Goal: Information Seeking & Learning: Learn about a topic

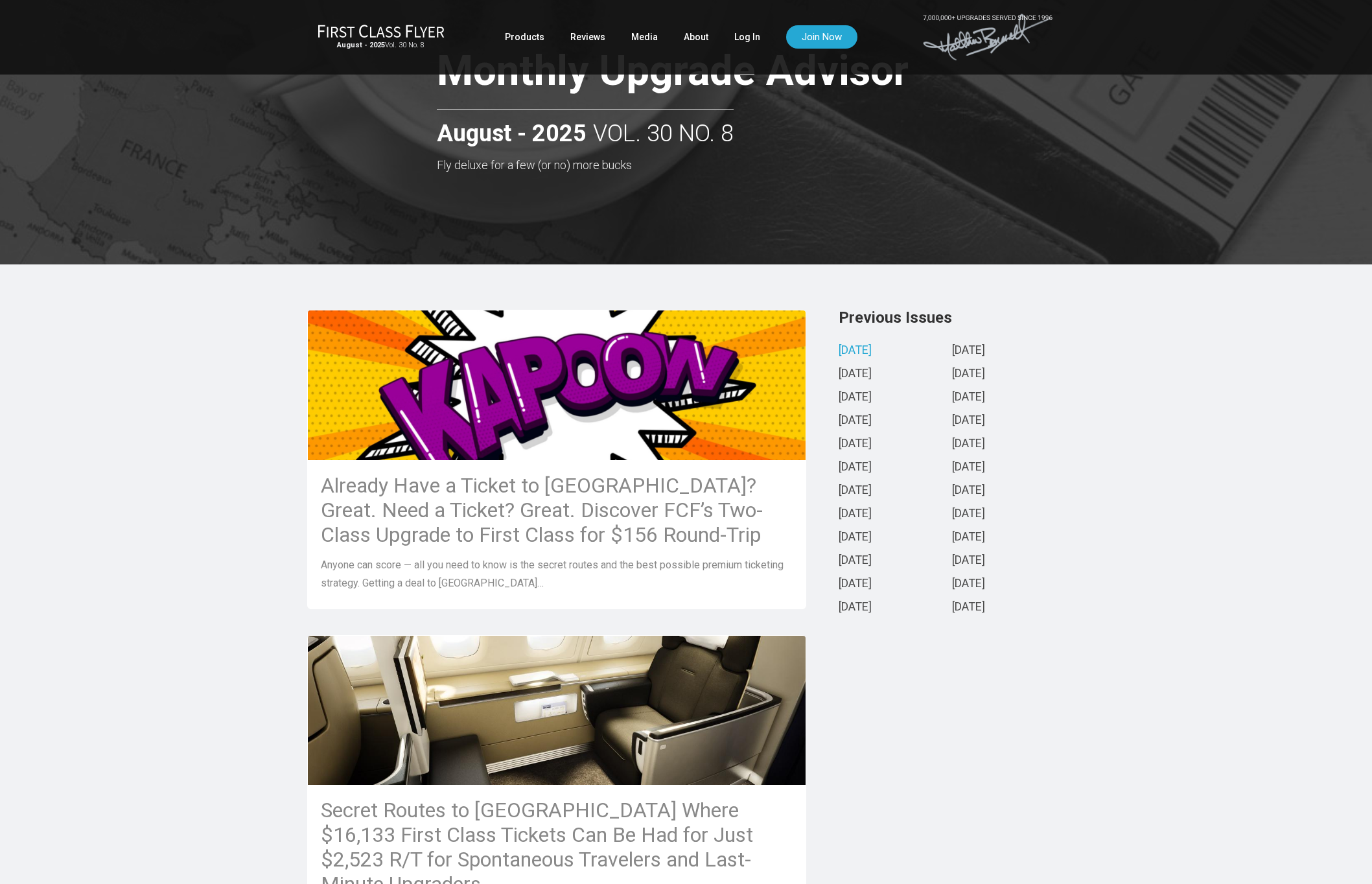
scroll to position [37, 0]
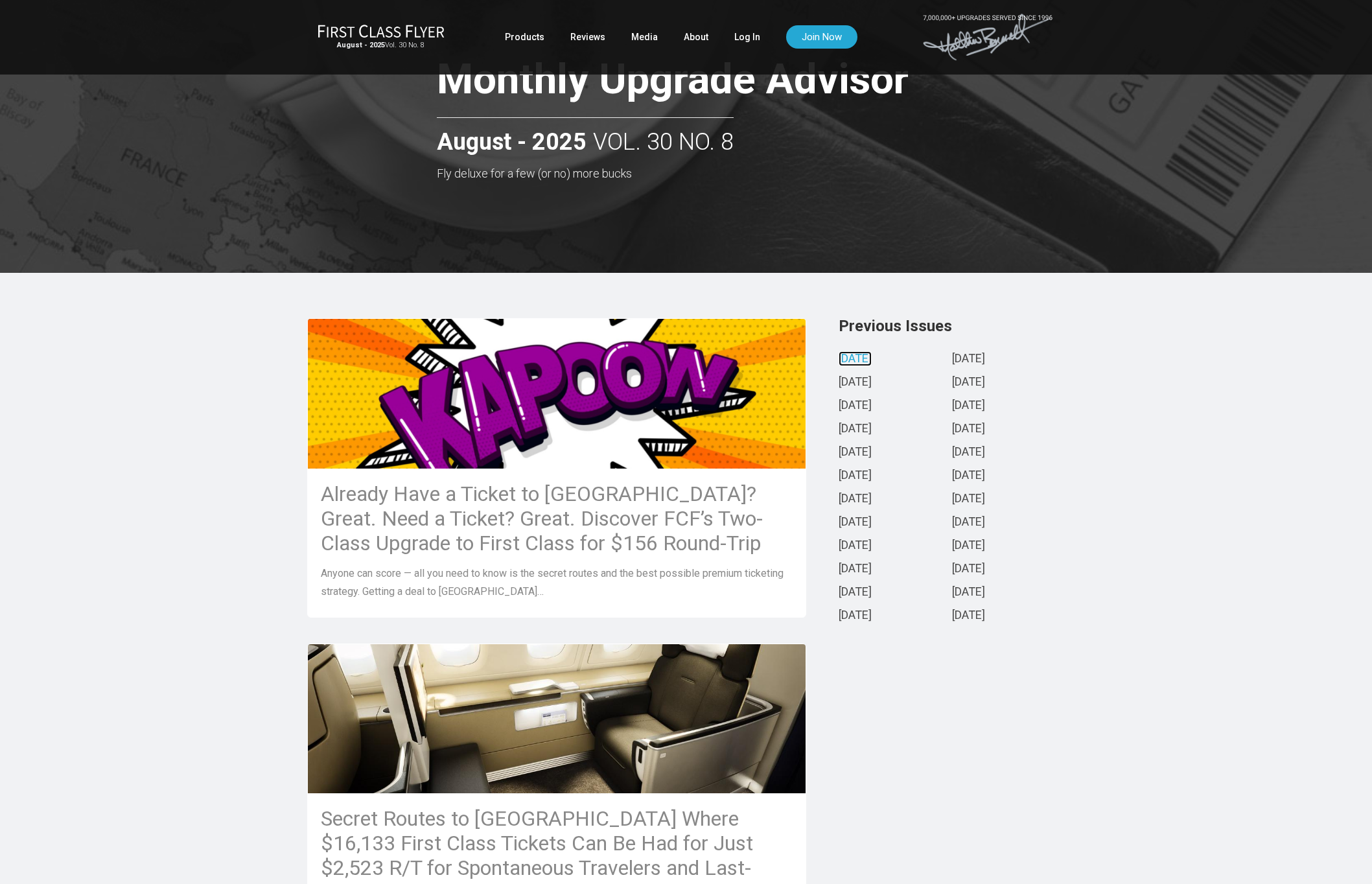
drag, startPoint x: 868, startPoint y: 357, endPoint x: 826, endPoint y: 345, distance: 43.7
click at [868, 357] on link "[DATE]" at bounding box center [855, 360] width 33 height 14
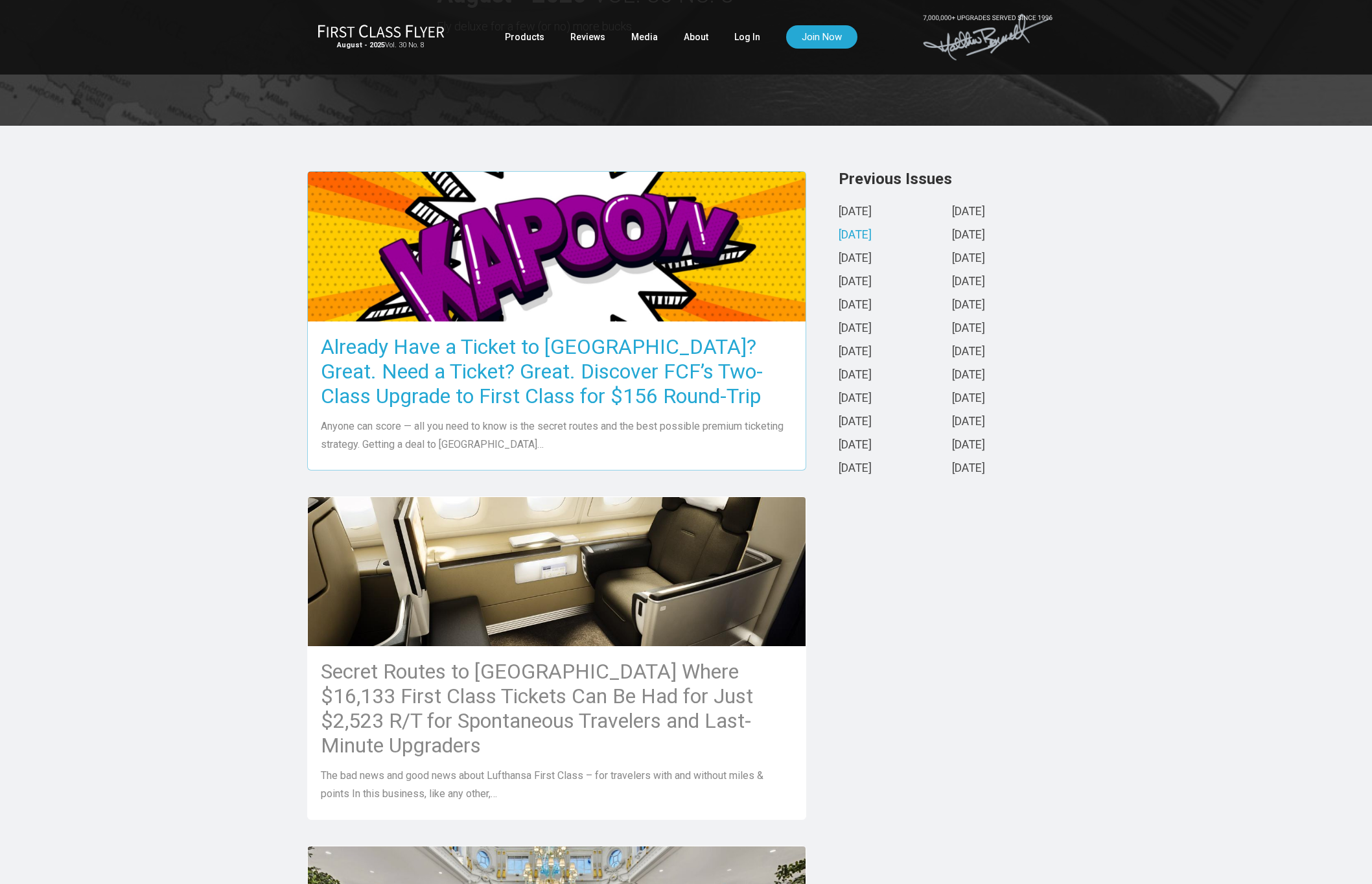
scroll to position [250, 0]
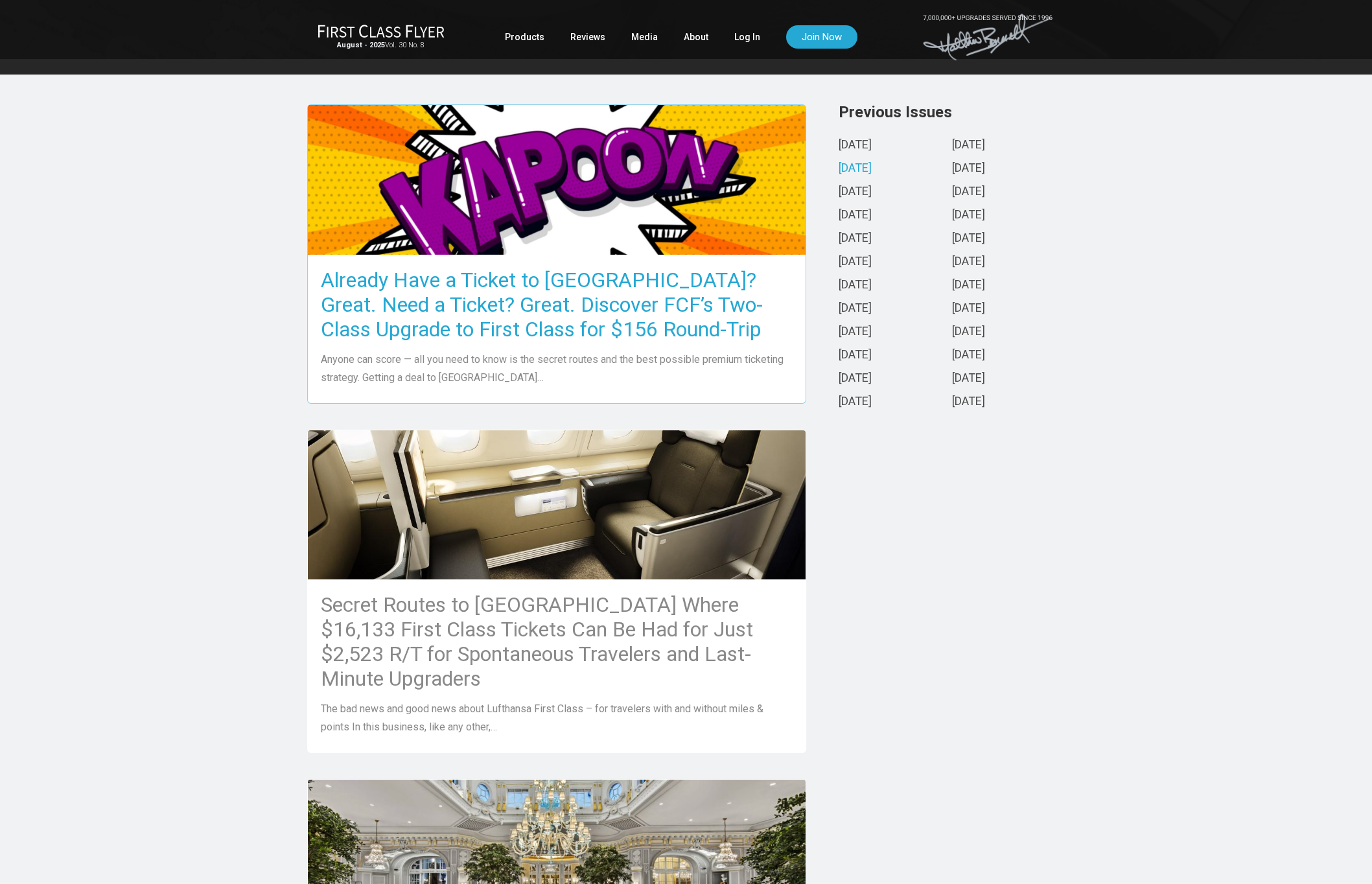
click at [555, 309] on h3 "Already Have a Ticket to [GEOGRAPHIC_DATA]? Great. Need a Ticket? Great. Discov…" at bounding box center [557, 305] width 472 height 74
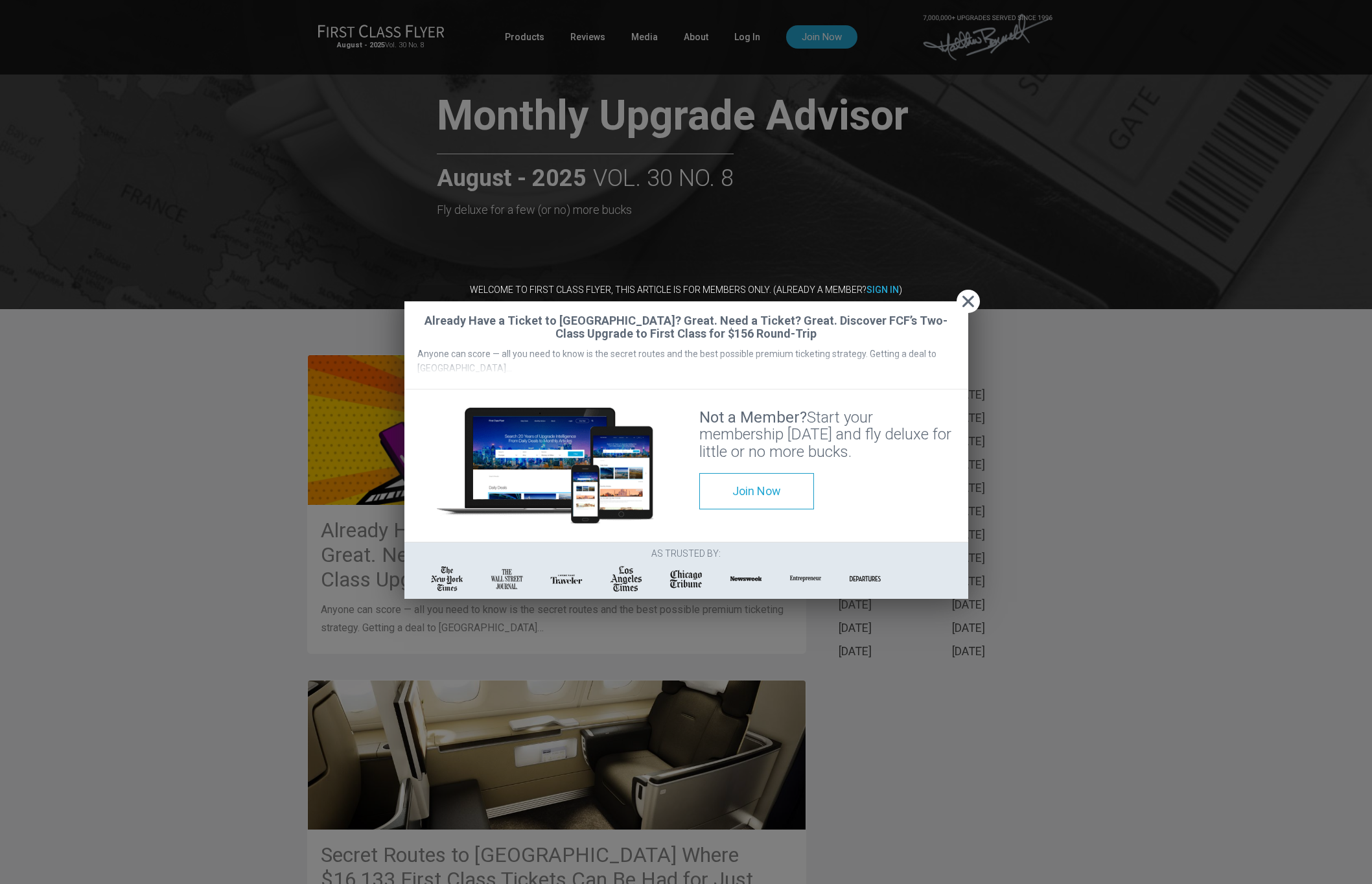
scroll to position [978, 0]
click at [970, 295] on span "Close" at bounding box center [968, 302] width 23 height 14
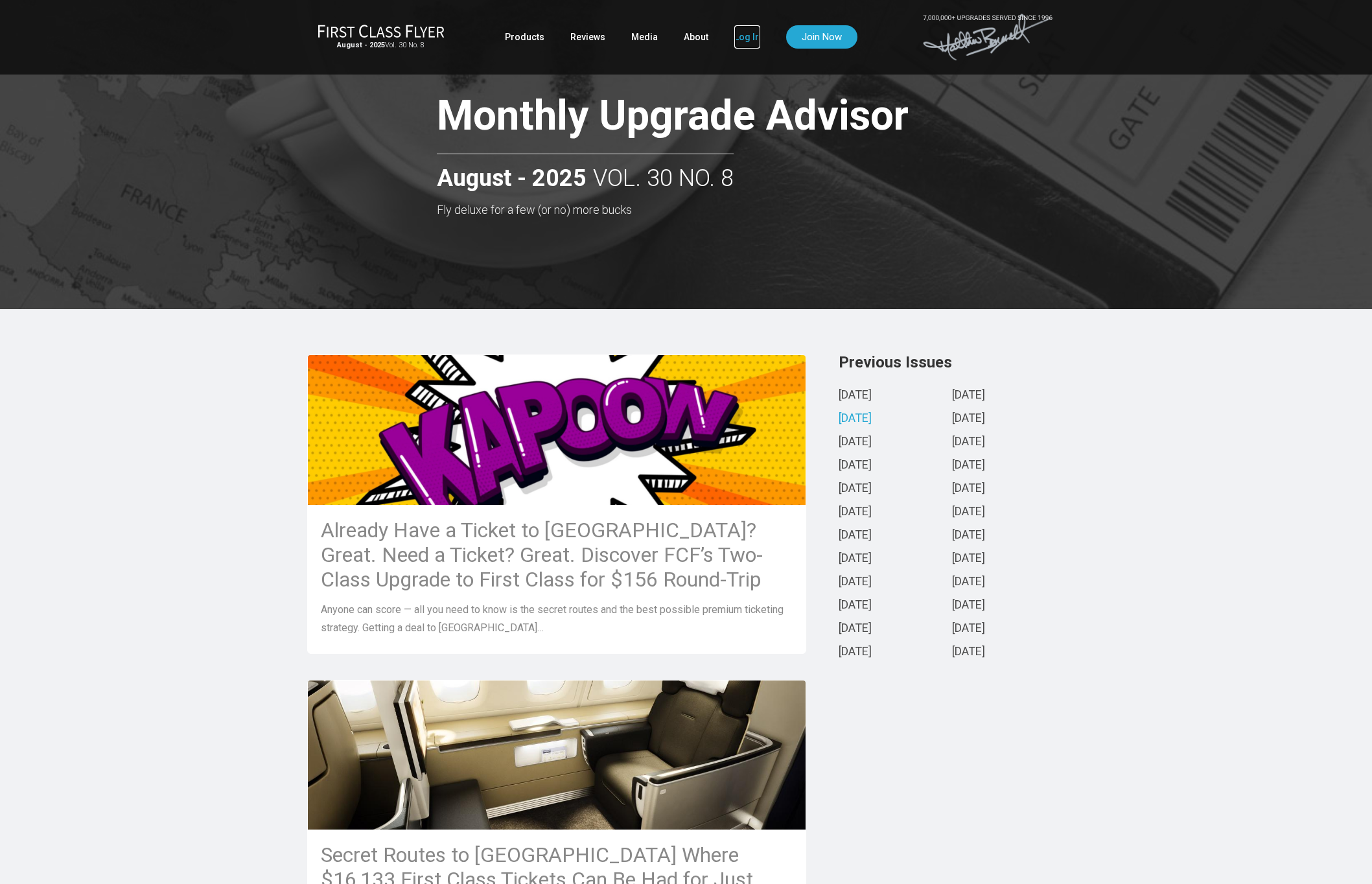
click at [747, 35] on link "Log In" at bounding box center [747, 37] width 26 height 23
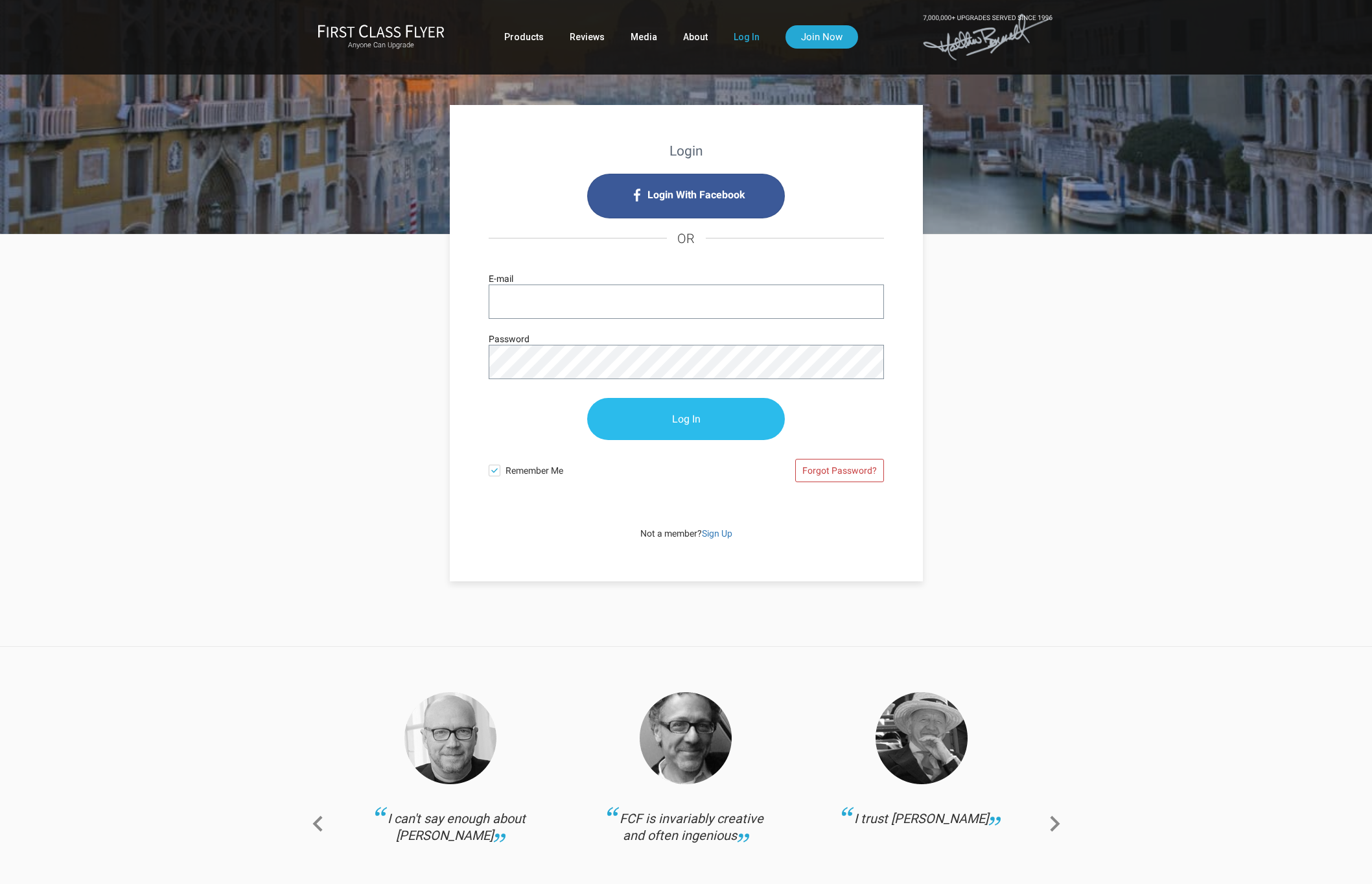
type input "guibassuforward@gmail.com"
click at [700, 418] on input "Log In" at bounding box center [686, 420] width 197 height 43
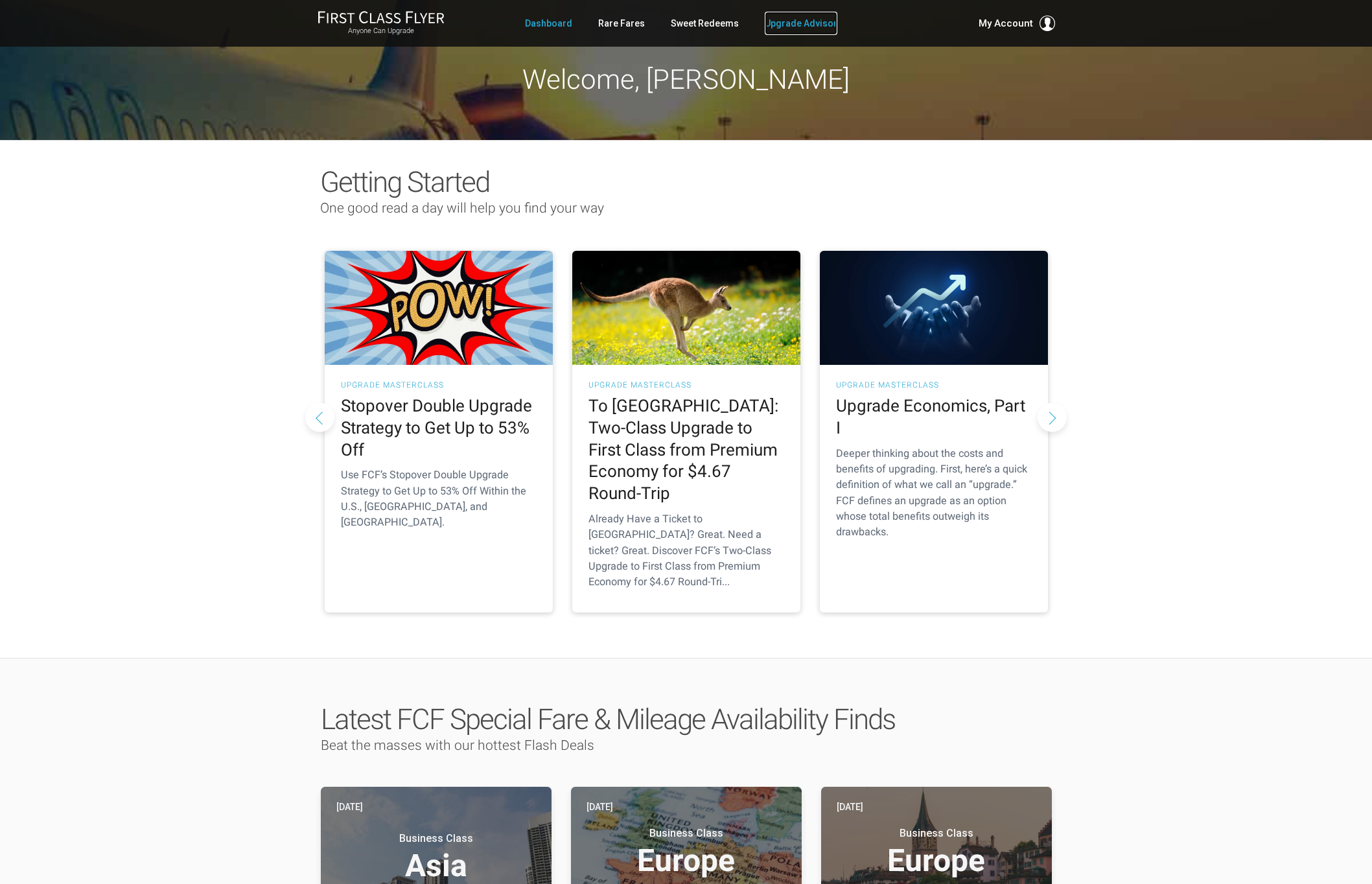
click at [779, 28] on link "Upgrade Advisor" at bounding box center [801, 23] width 73 height 23
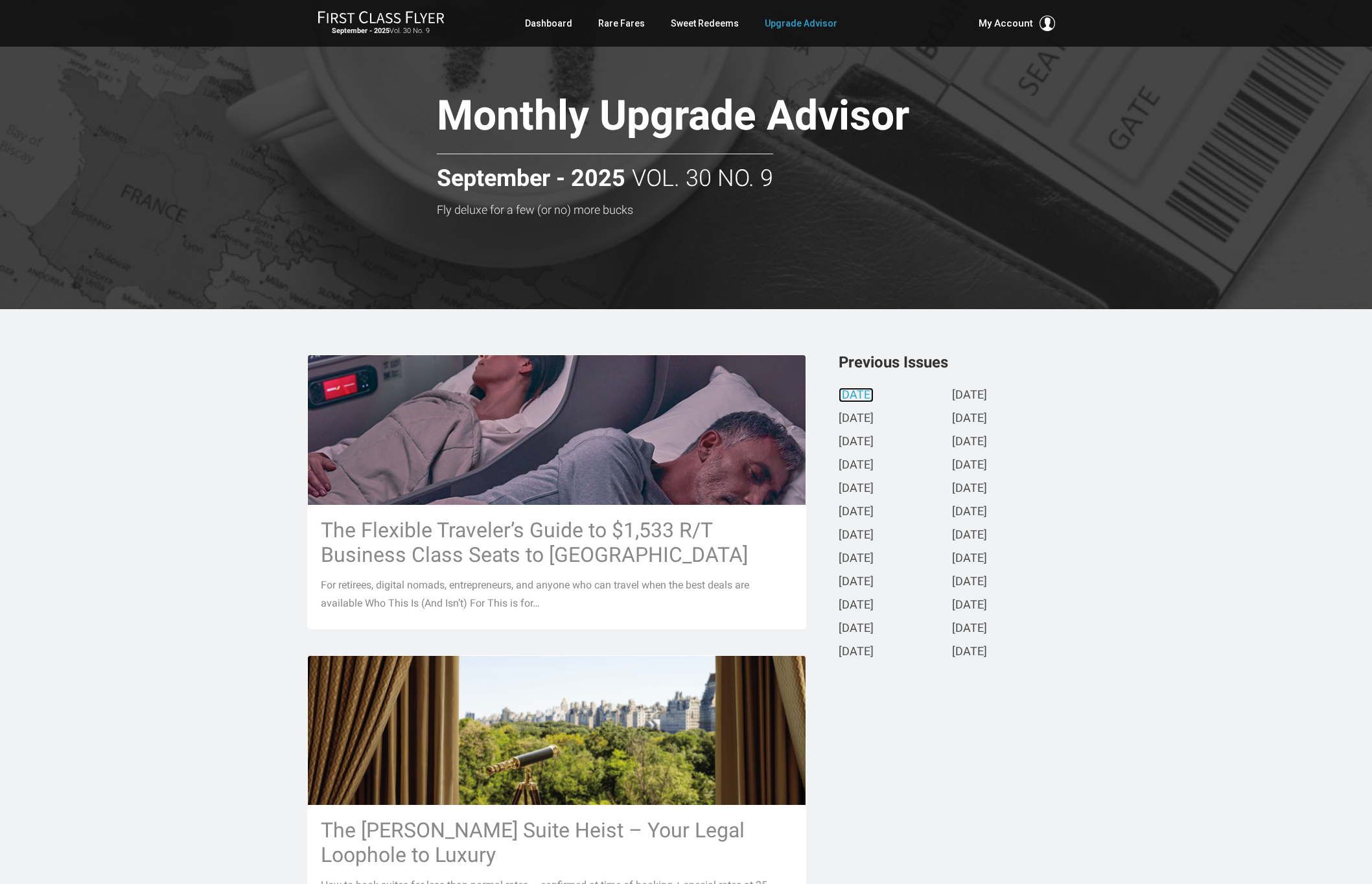
click at [858, 392] on link "[DATE]" at bounding box center [856, 396] width 35 height 14
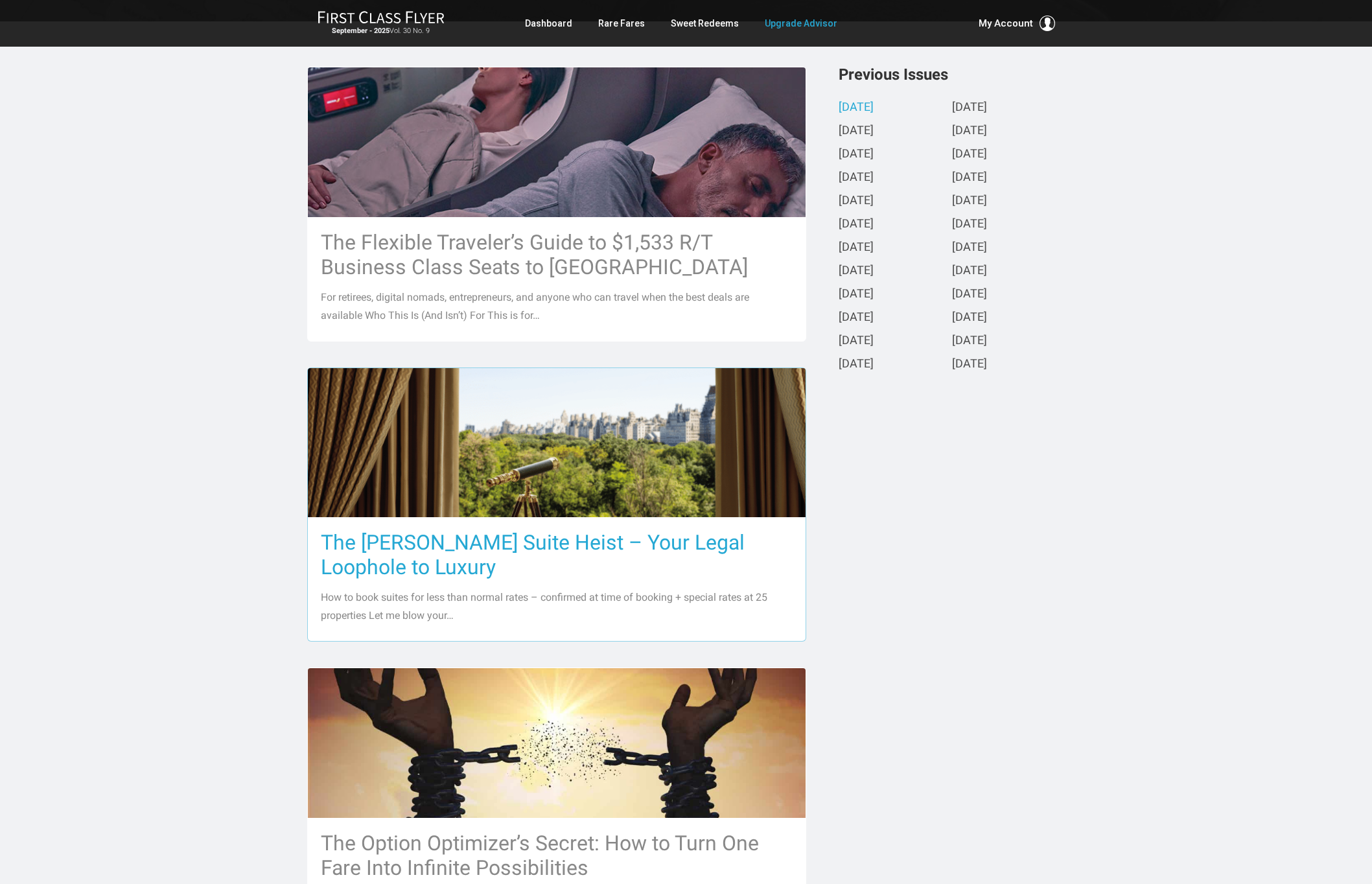
scroll to position [280, 0]
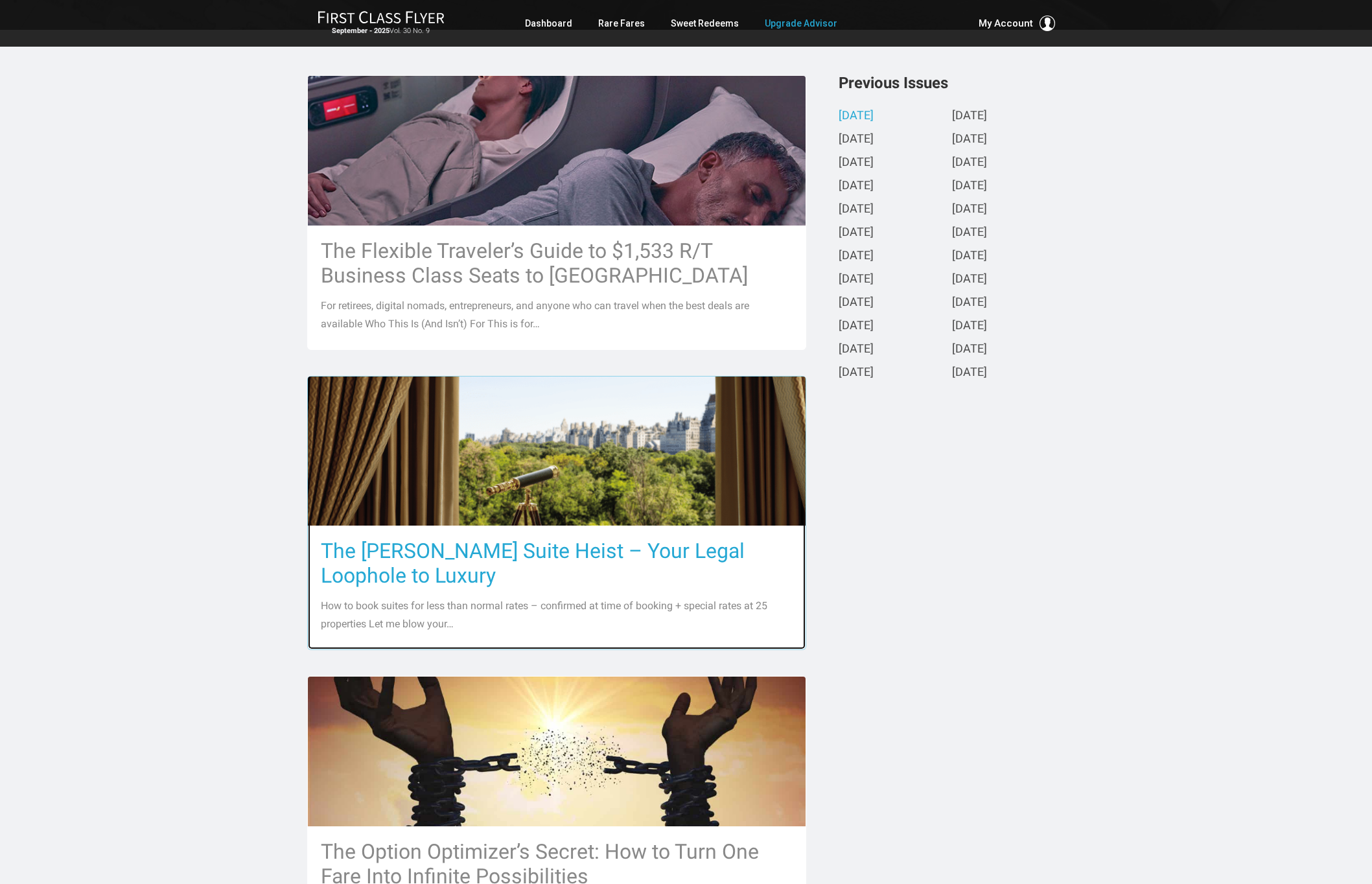
click at [513, 549] on h3 "The Ritz-Carlton Suite Heist – Your Legal Loophole to Luxury" at bounding box center [557, 563] width 472 height 49
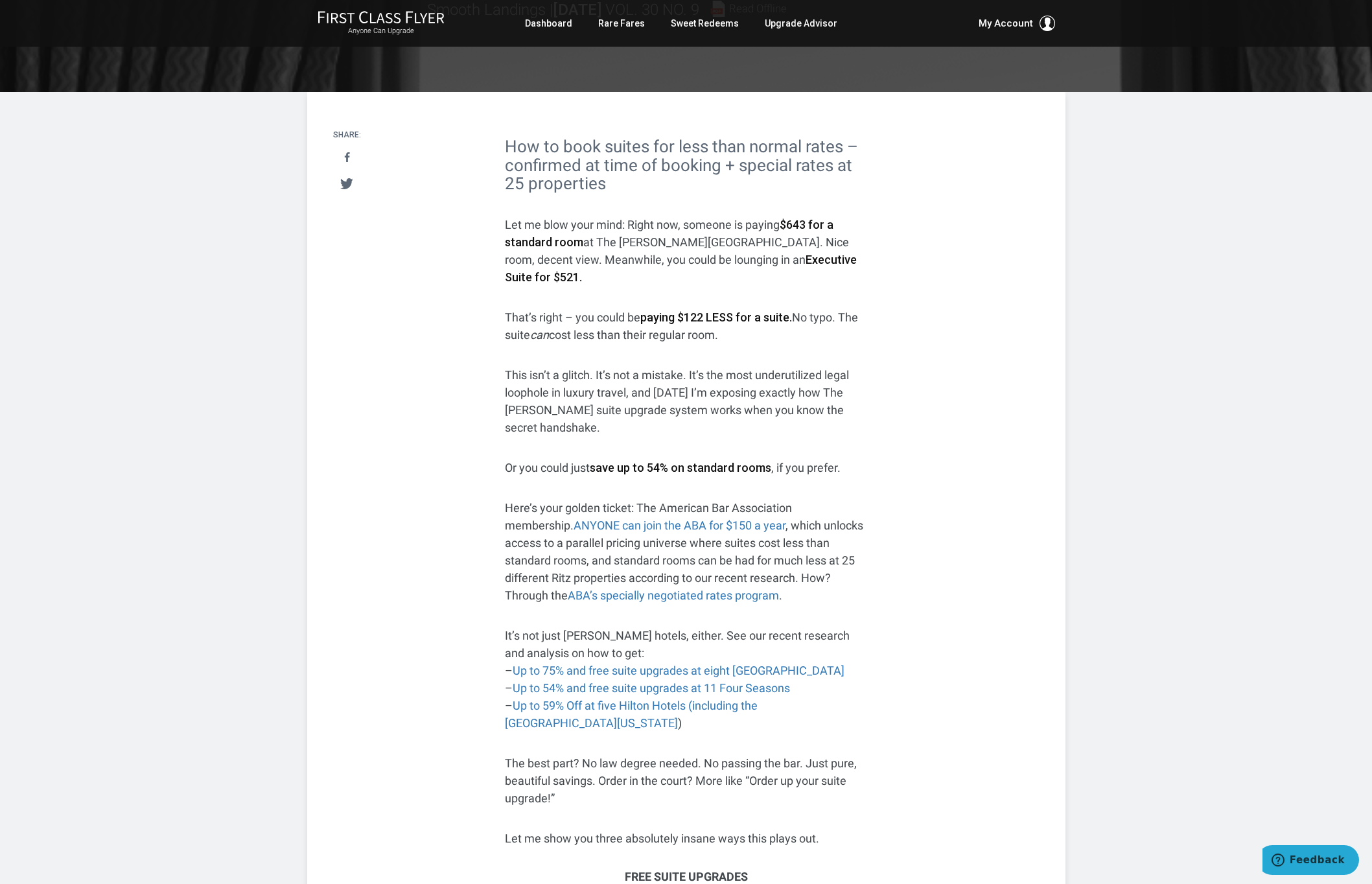
scroll to position [165, 0]
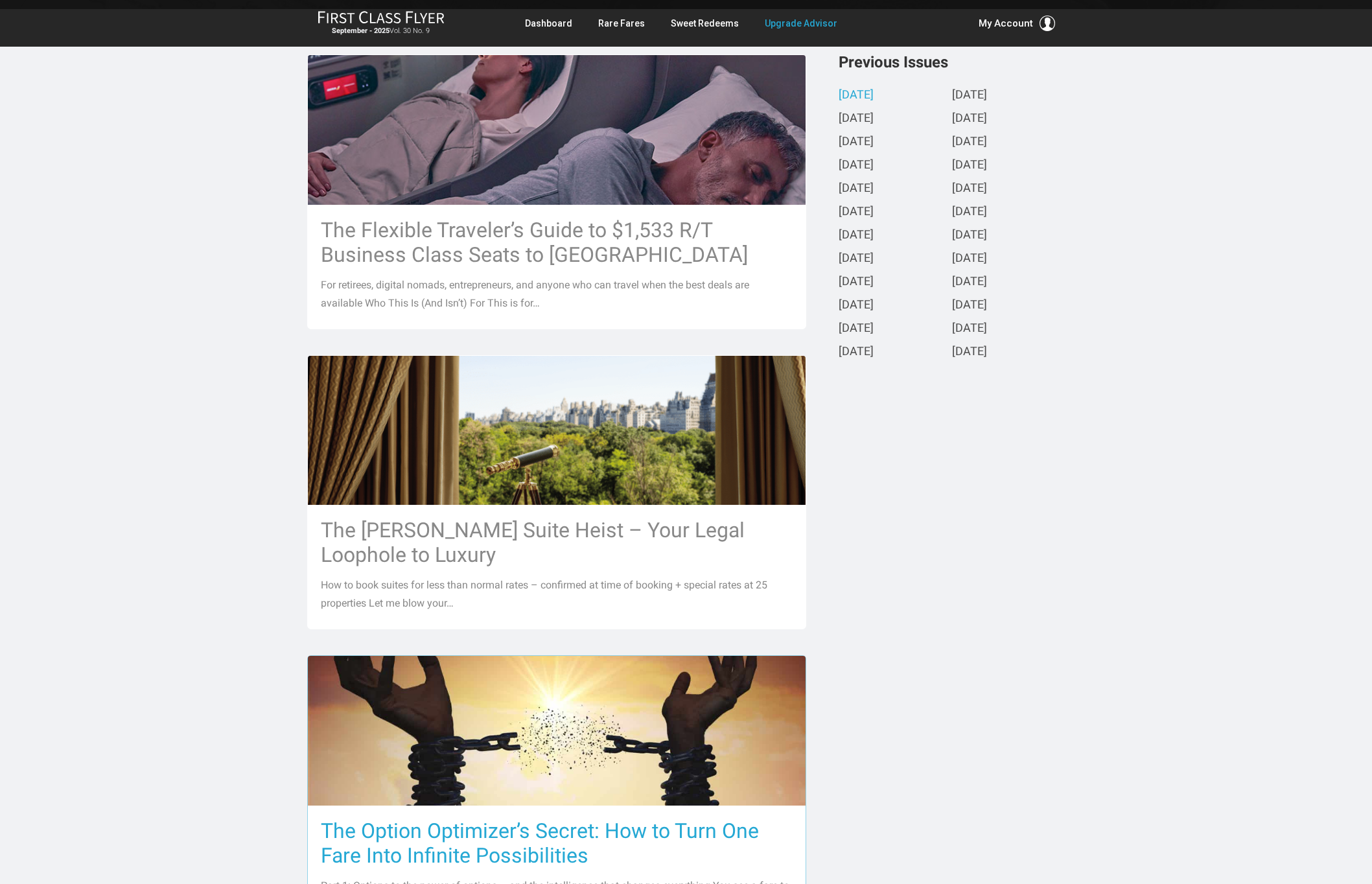
scroll to position [233, 0]
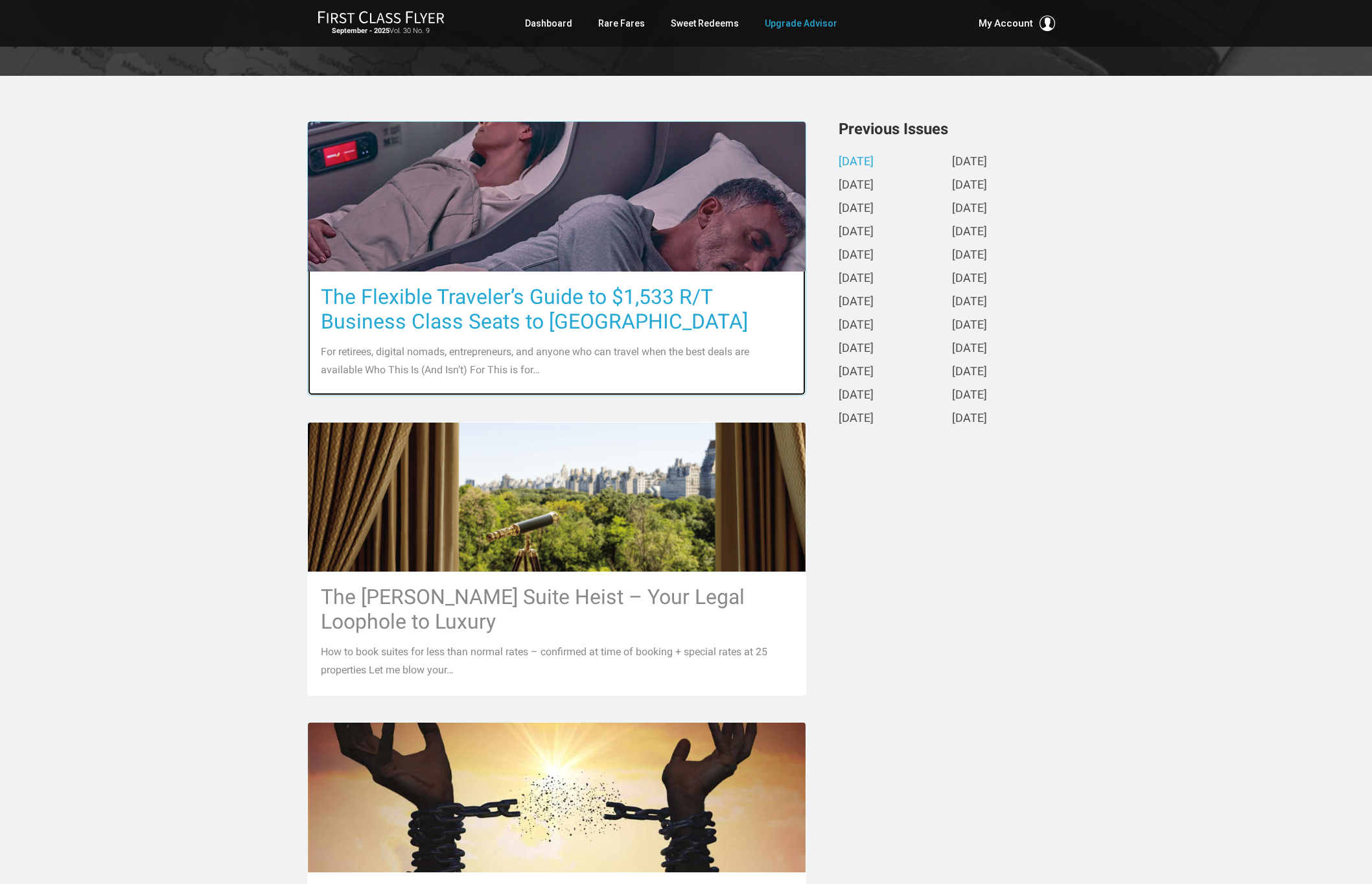
click at [483, 308] on h3 "The Flexible Traveler’s Guide to $1,533 R/T Business Class Seats to [GEOGRAPHIC…" at bounding box center [557, 309] width 472 height 49
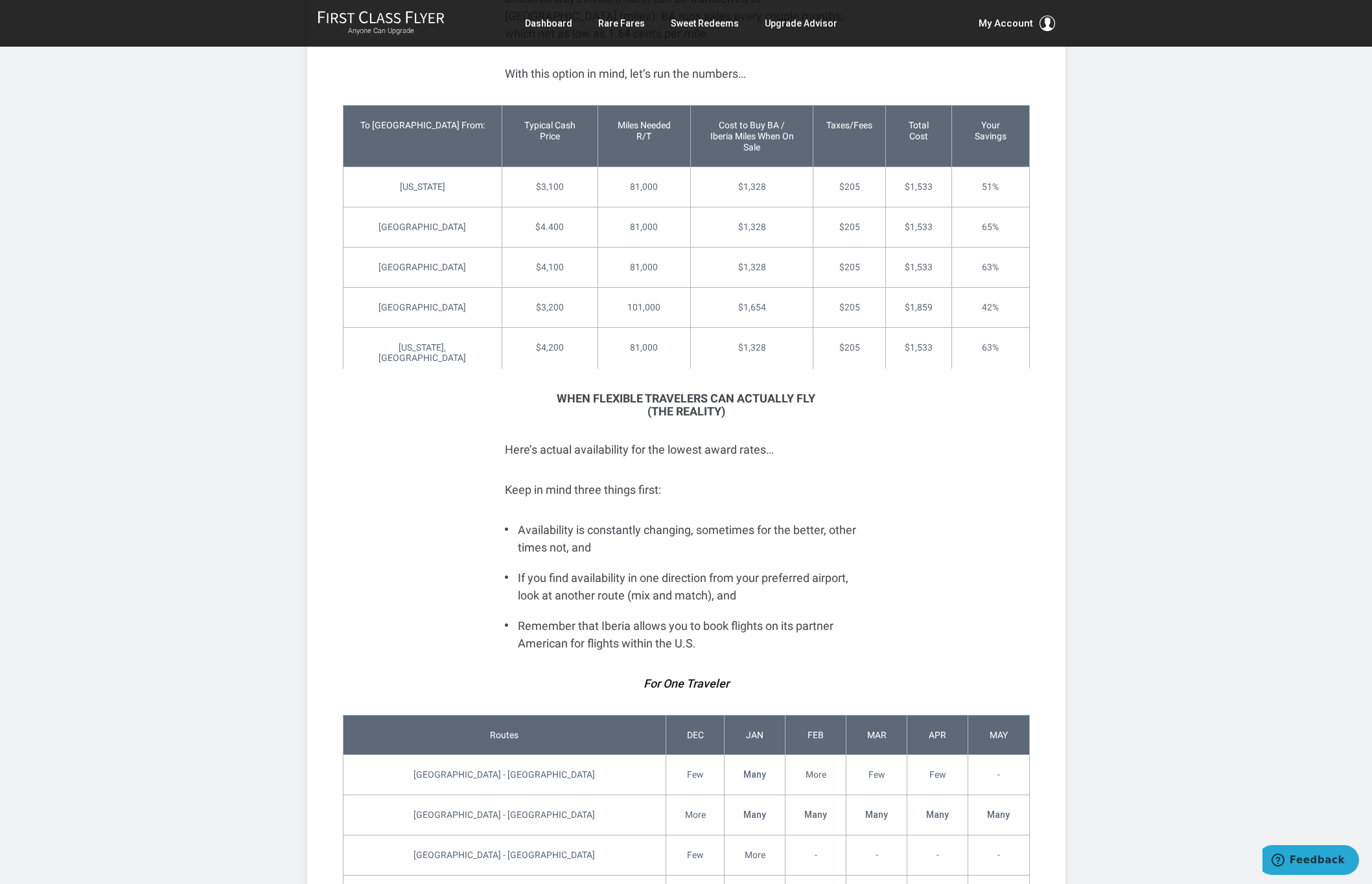
scroll to position [2735, 0]
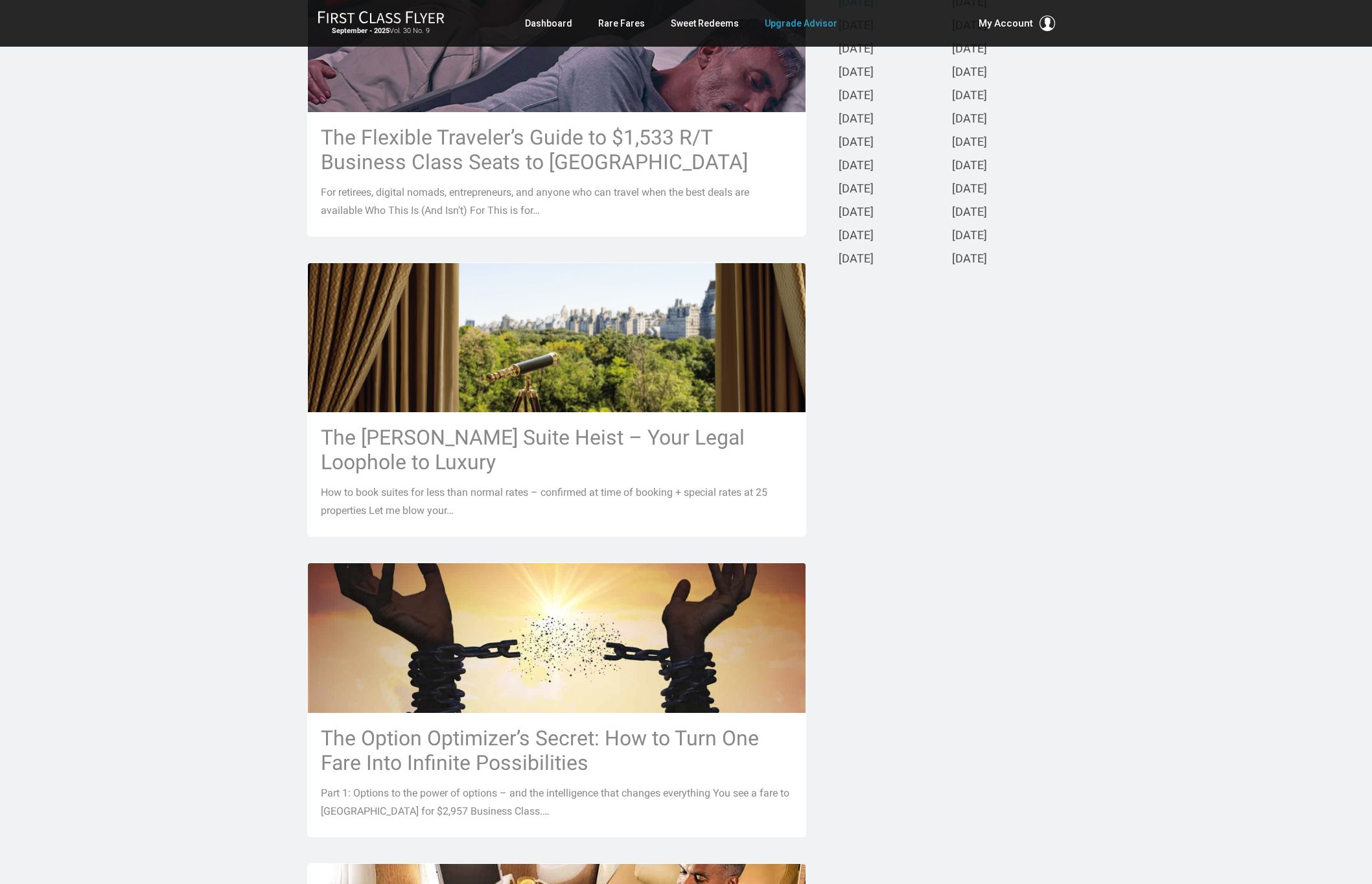
scroll to position [385, 0]
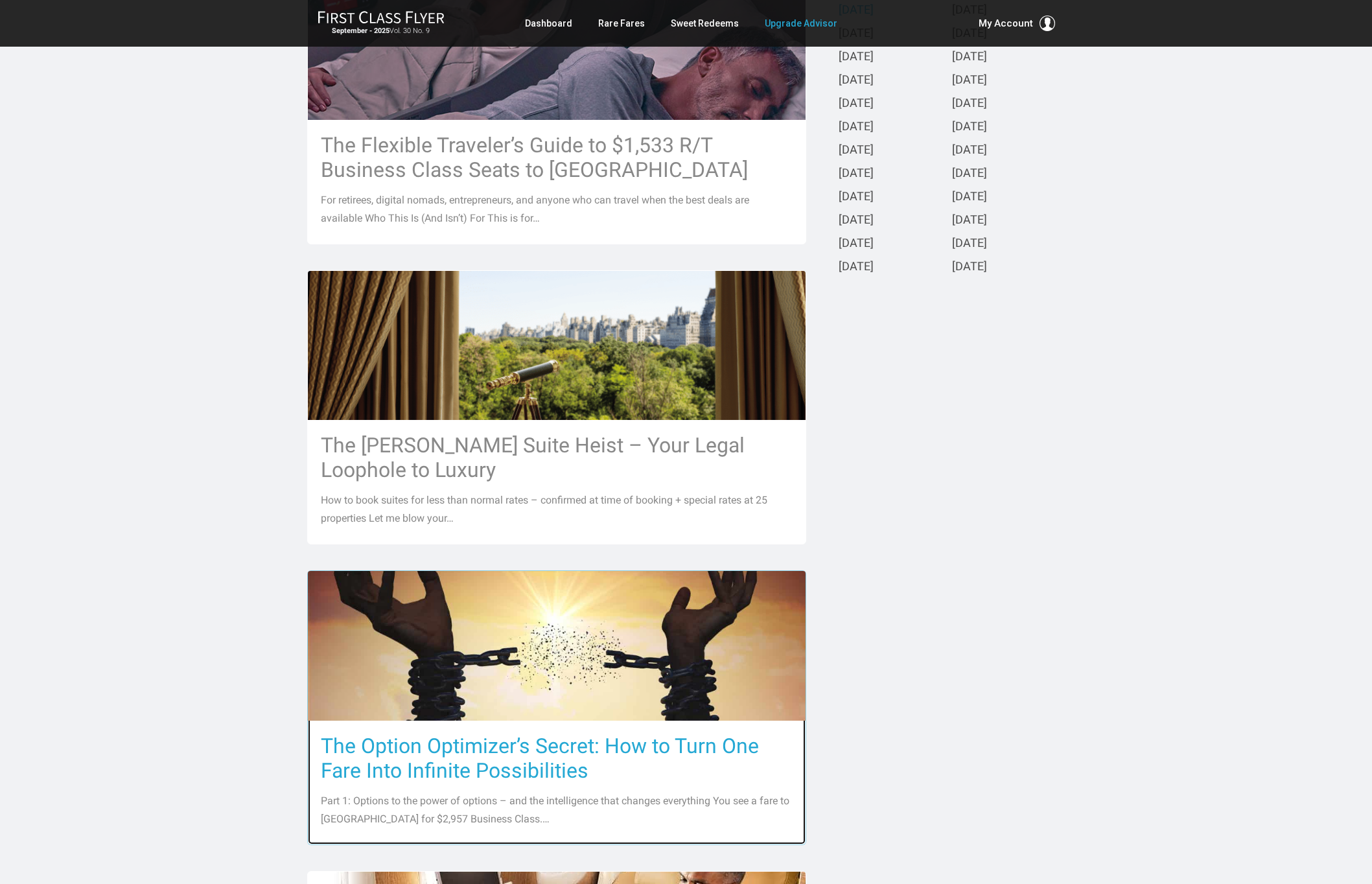
click at [392, 751] on h3 "The Option Optimizer’s Secret: How to Turn One Fare Into Infinite Possibilities" at bounding box center [557, 758] width 472 height 49
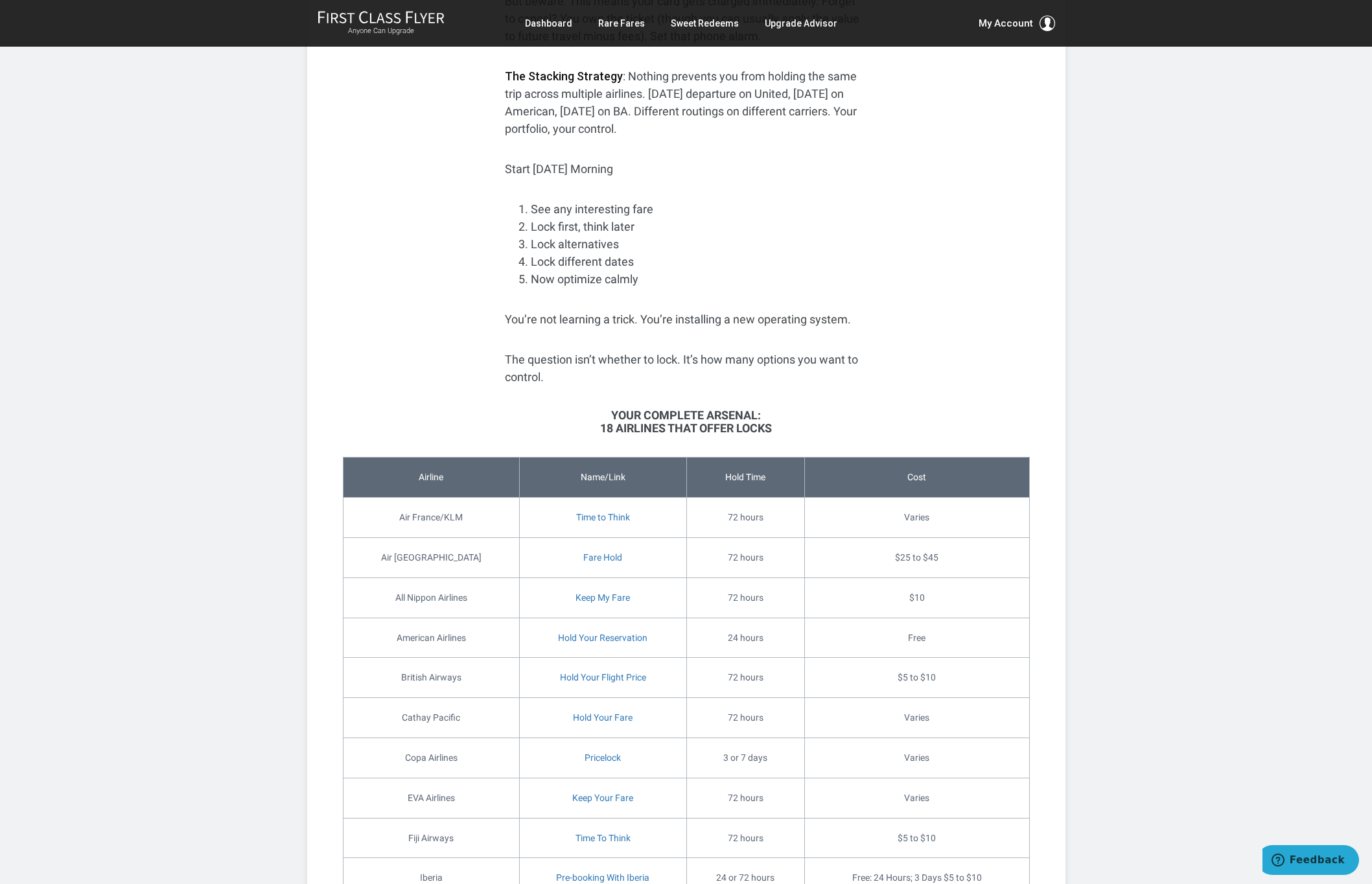
scroll to position [3040, 0]
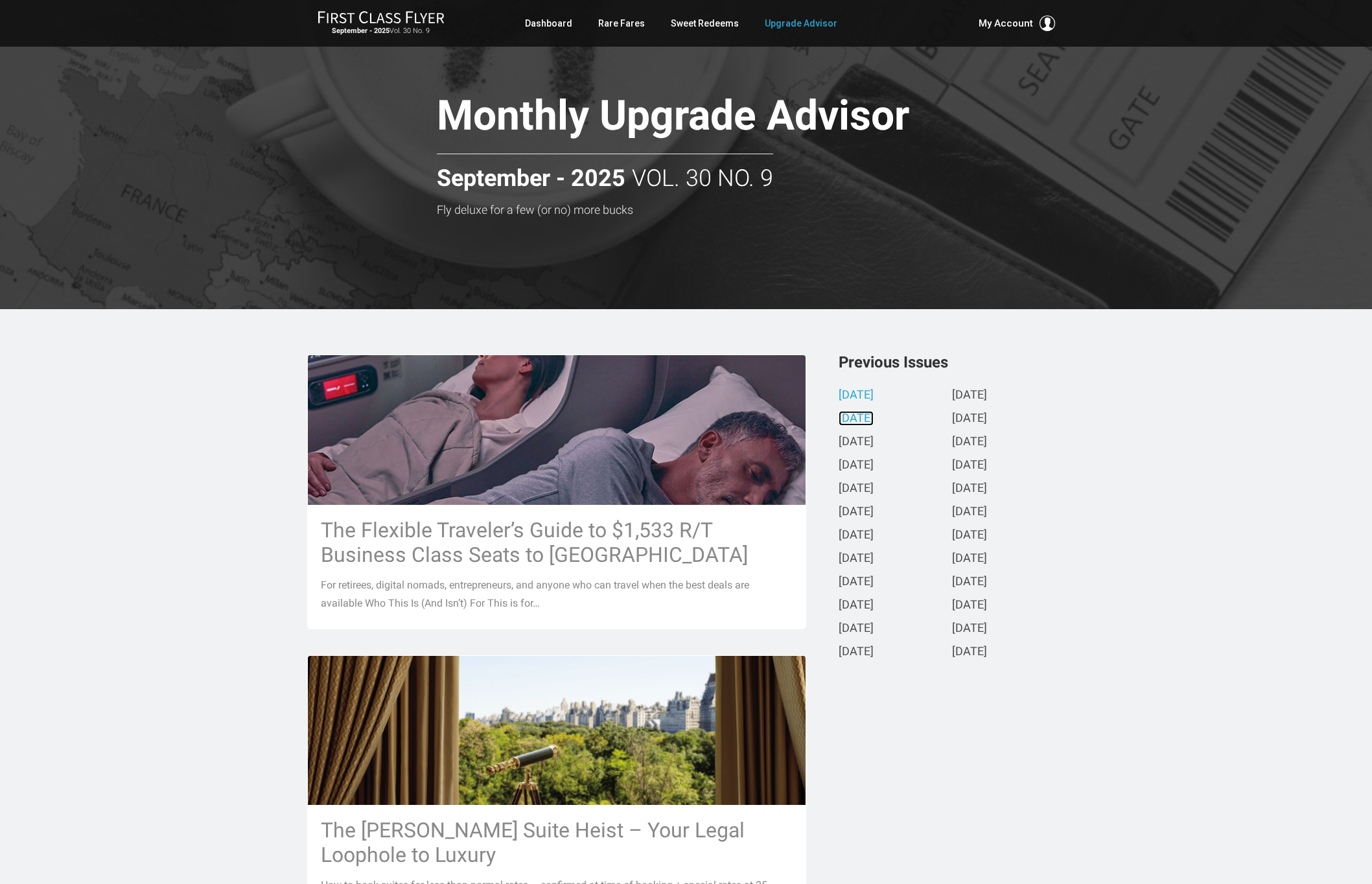
click at [862, 417] on link "[DATE]" at bounding box center [856, 419] width 35 height 14
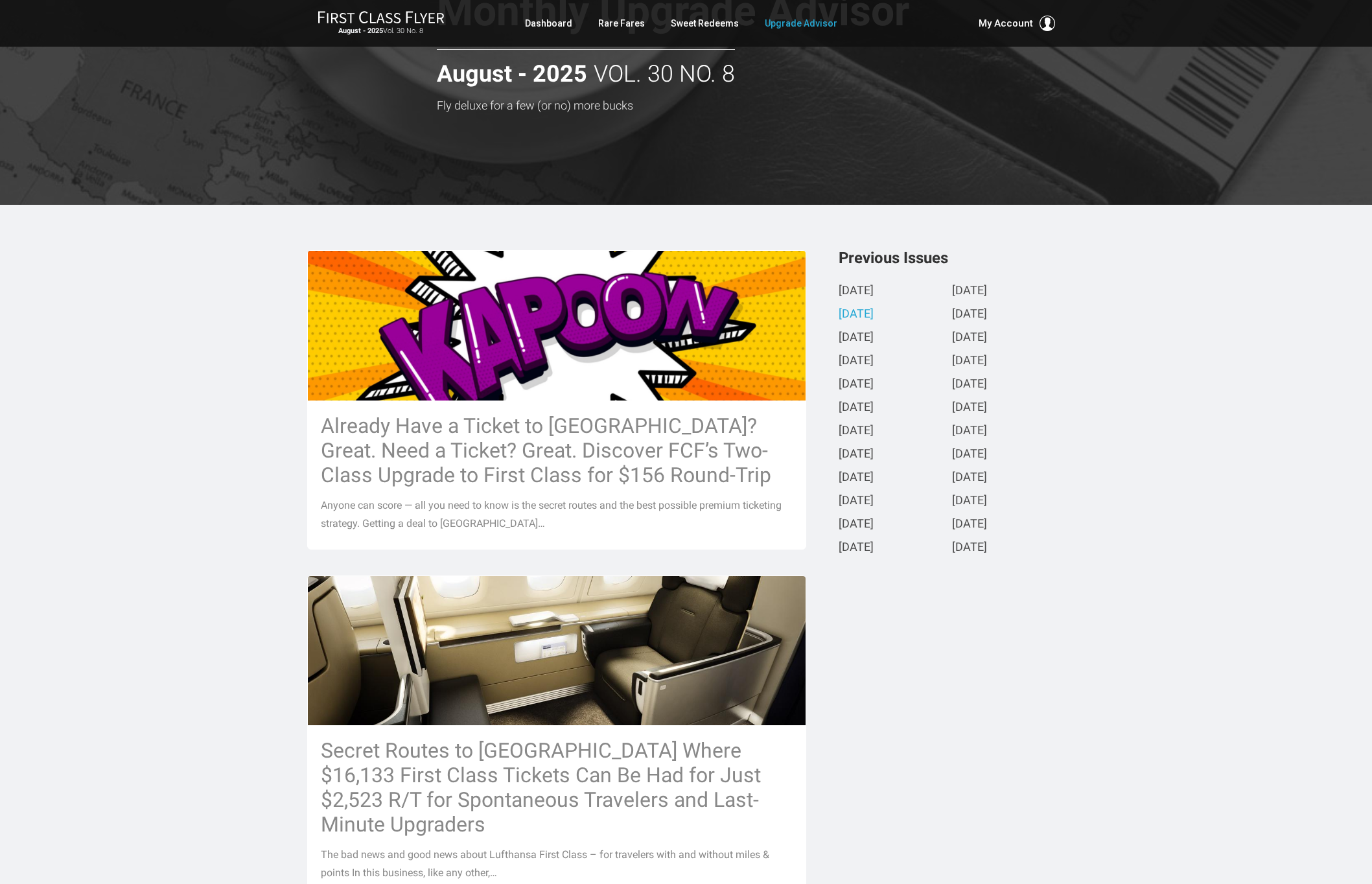
scroll to position [171, 0]
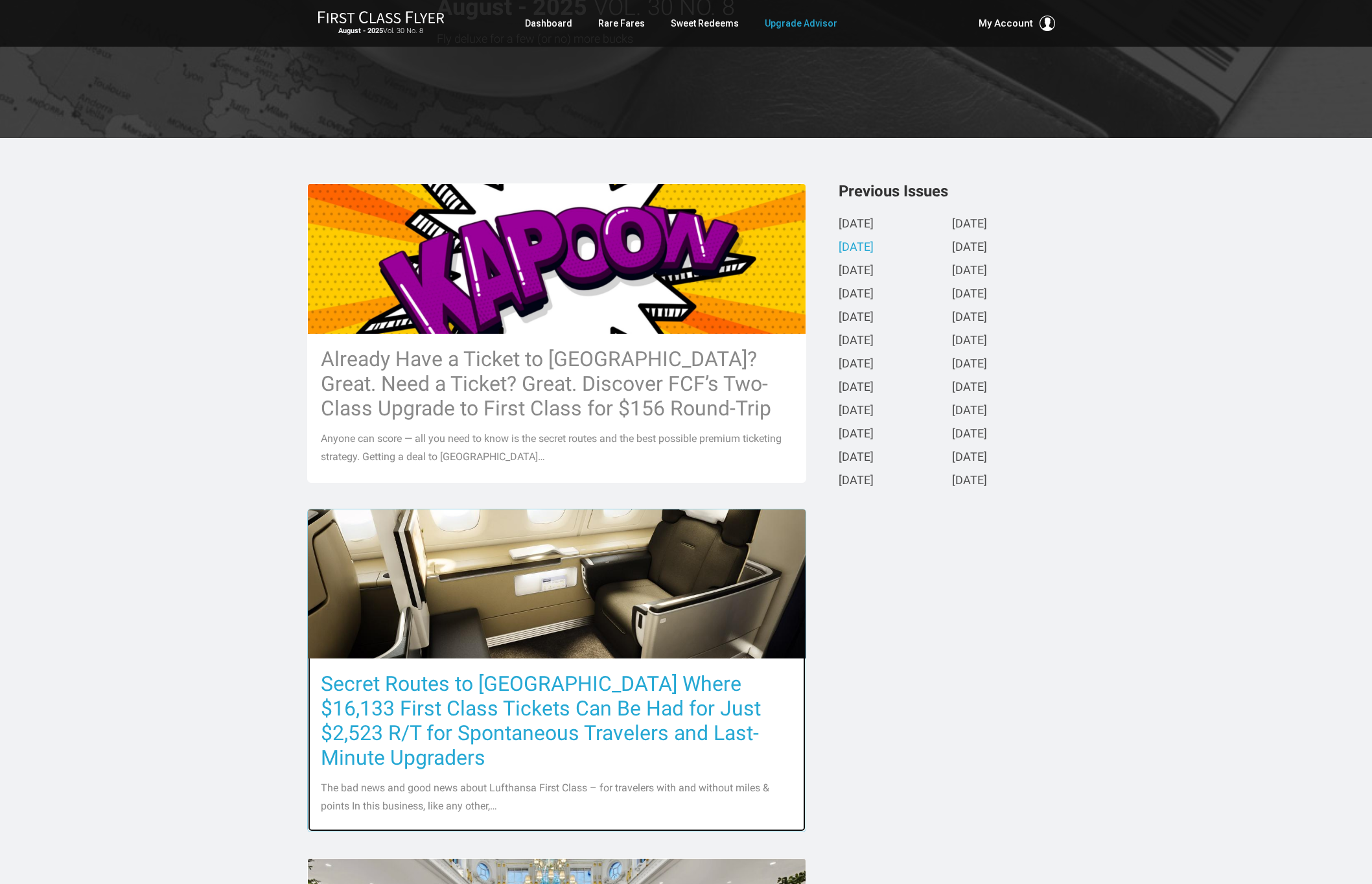
click at [503, 733] on h3 "Secret Routes to [GEOGRAPHIC_DATA] Where $16,133 First Class Tickets Can Be Had…" at bounding box center [557, 721] width 472 height 99
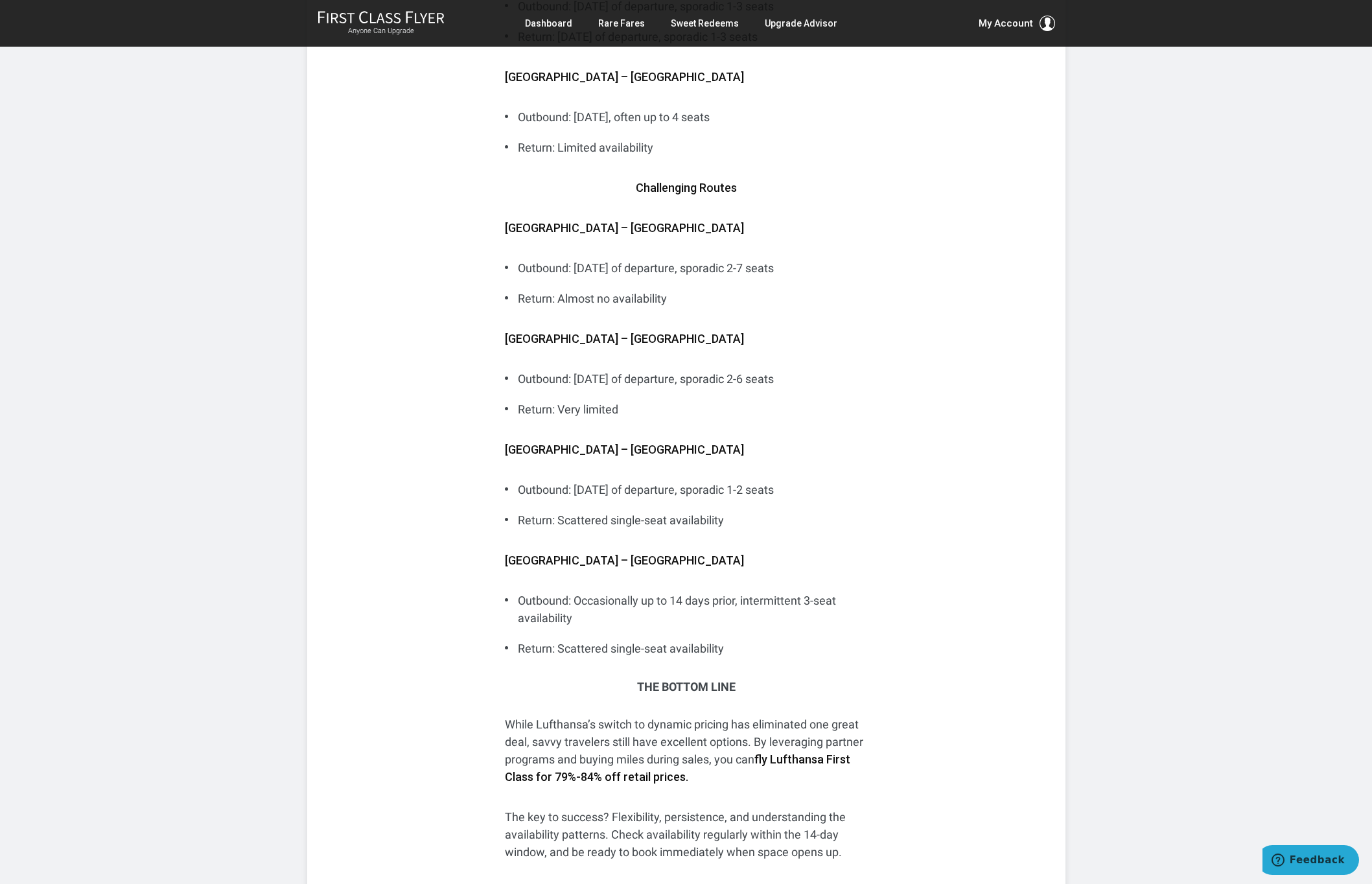
scroll to position [5390, 0]
